Goal: Information Seeking & Learning: Learn about a topic

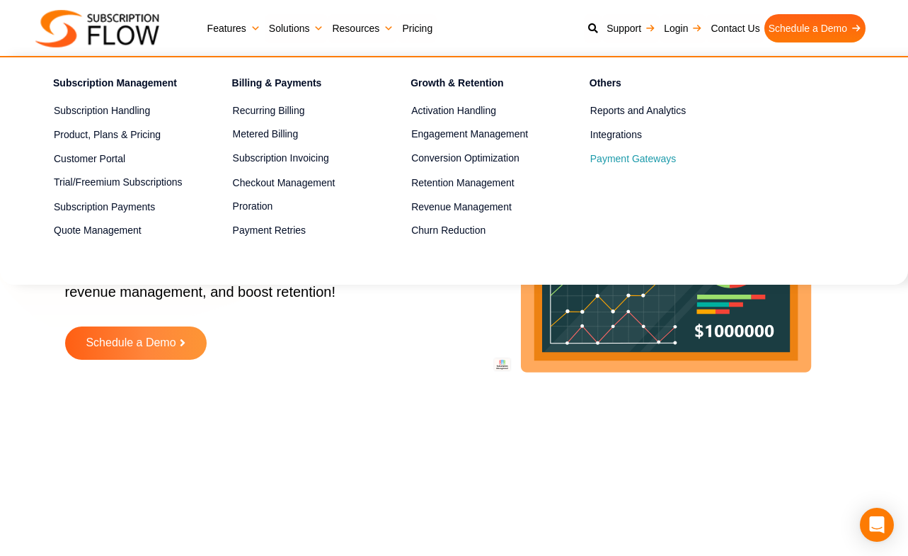
click at [608, 161] on span "Payment Gateways" at bounding box center [633, 159] width 86 height 15
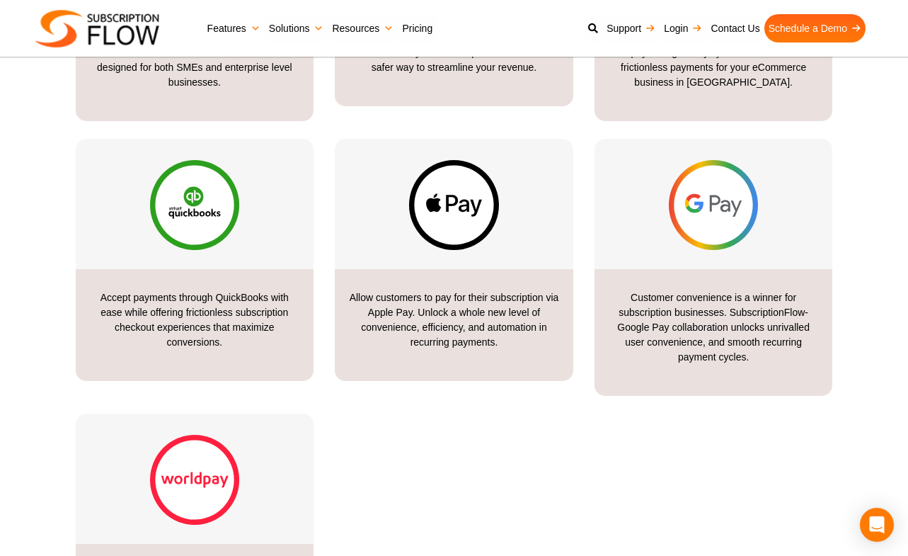
scroll to position [1942, 0]
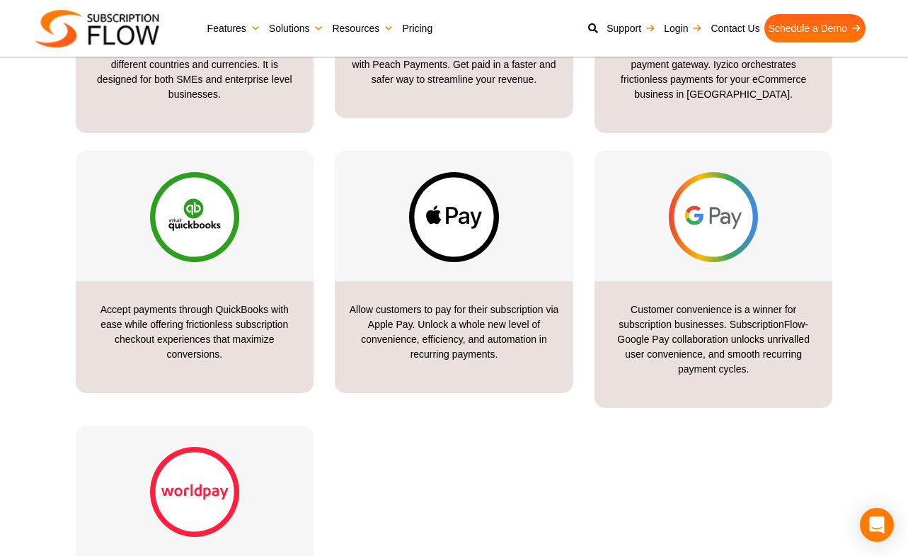
click at [685, 229] on img at bounding box center [714, 217] width 90 height 90
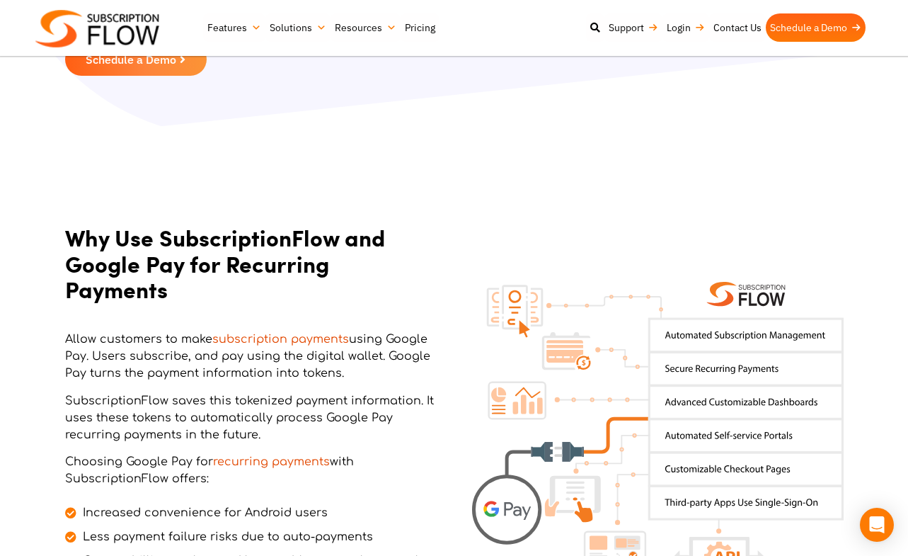
scroll to position [416, 0]
